Goal: Find specific page/section: Find specific page/section

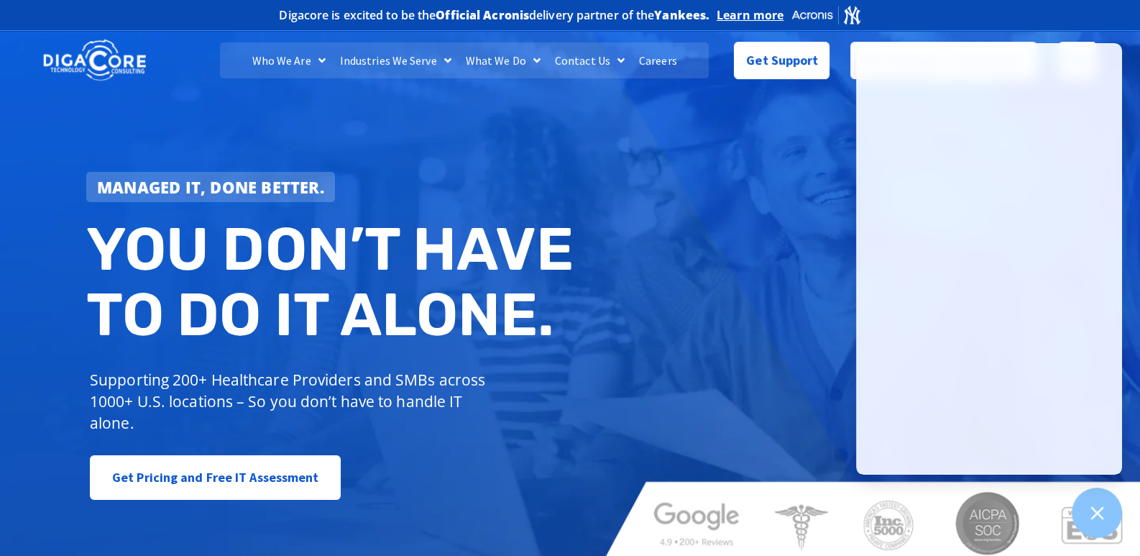
click at [654, 60] on link "Careers" at bounding box center [658, 60] width 52 height 36
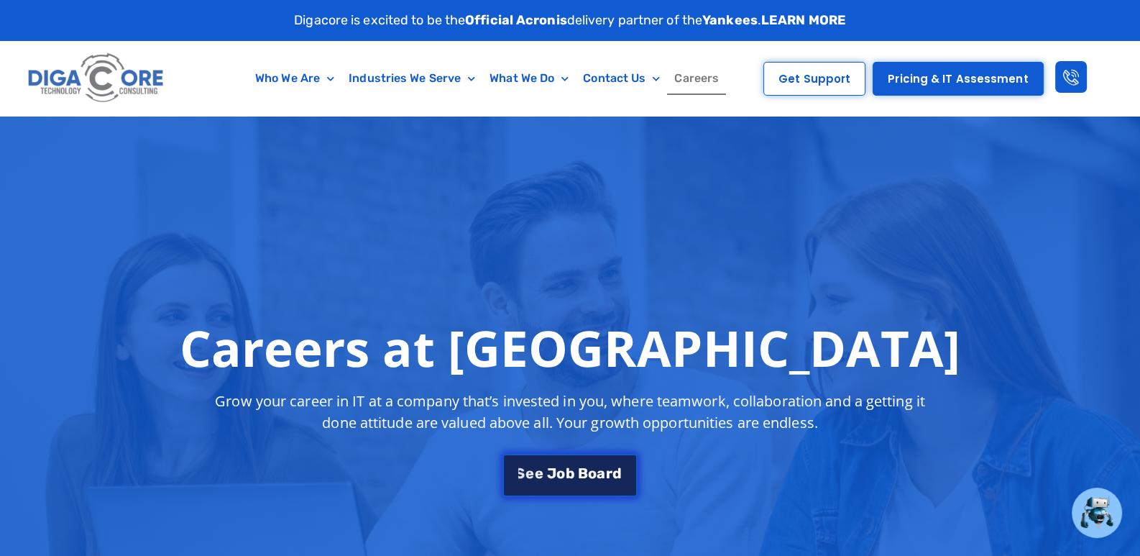
click at [578, 472] on span "B" at bounding box center [583, 473] width 10 height 14
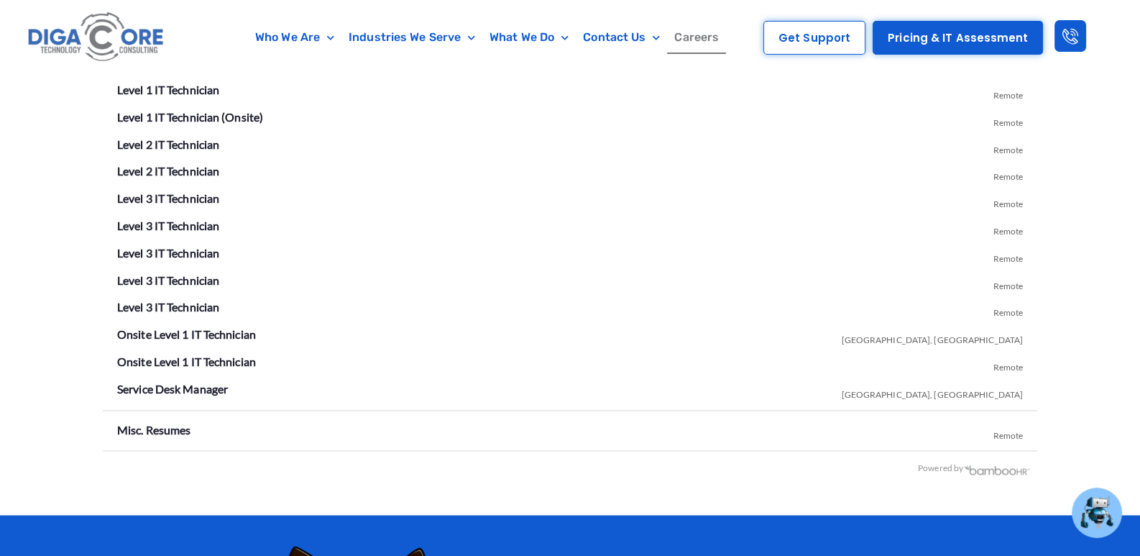
scroll to position [2674, 0]
